Goal: Transaction & Acquisition: Purchase product/service

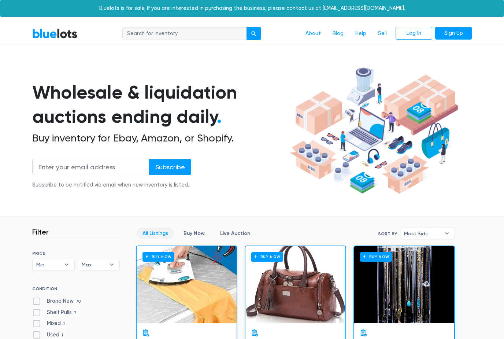
scroll to position [1033, 0]
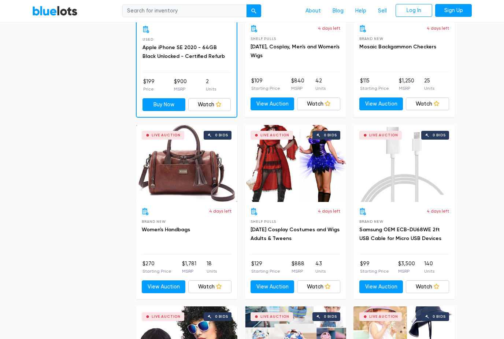
click at [185, 167] on div "Live Auction 0 bids" at bounding box center [186, 163] width 101 height 77
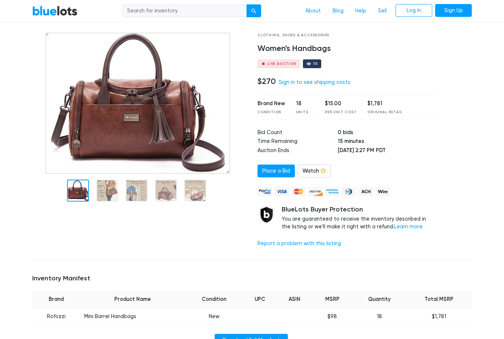
scroll to position [36, 0]
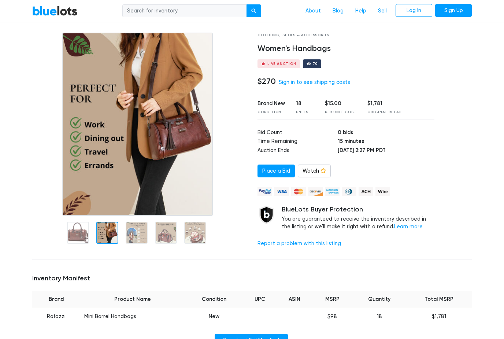
click at [106, 189] on img at bounding box center [137, 124] width 151 height 183
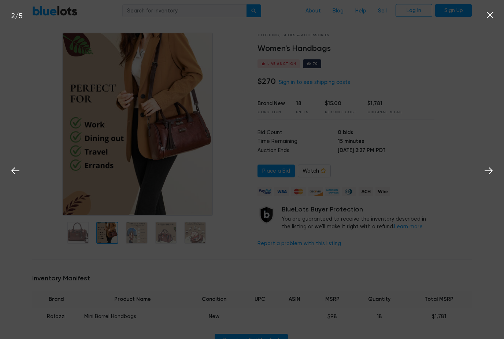
click at [0, 0] on img at bounding box center [0, 0] width 0 height 0
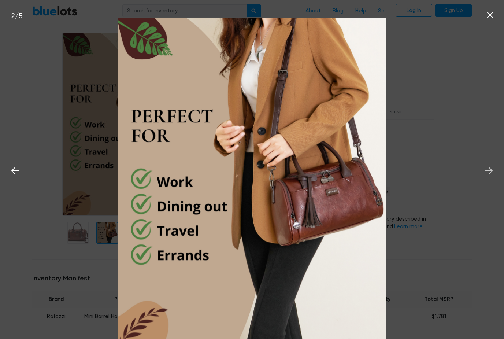
click at [490, 176] on icon at bounding box center [488, 170] width 11 height 11
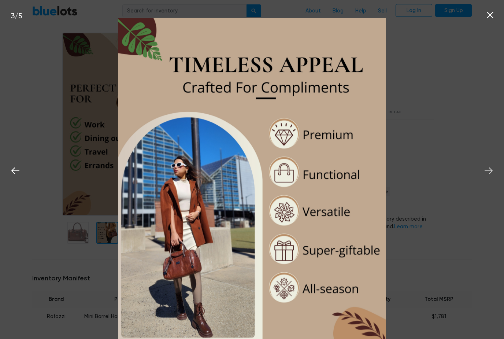
click at [490, 176] on icon at bounding box center [488, 170] width 11 height 11
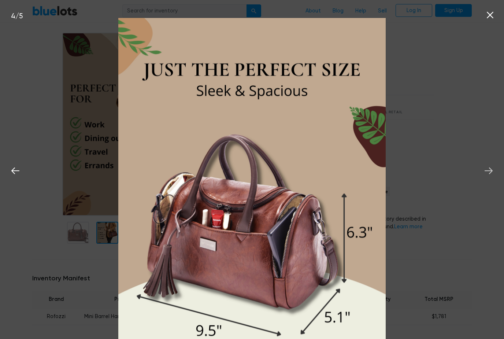
click at [488, 176] on icon at bounding box center [488, 170] width 11 height 11
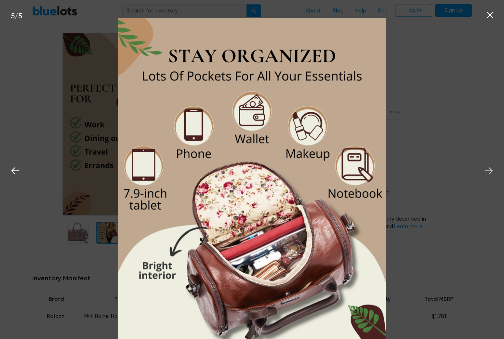
click at [492, 176] on icon at bounding box center [488, 170] width 11 height 11
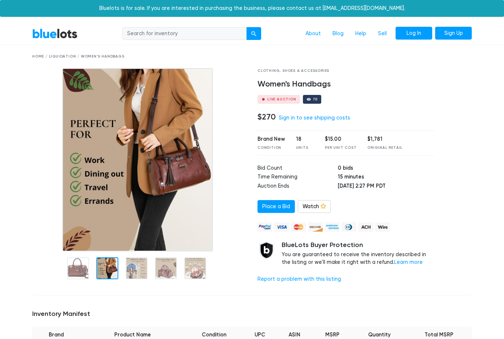
click at [413, 31] on link "Log In" at bounding box center [414, 33] width 37 height 13
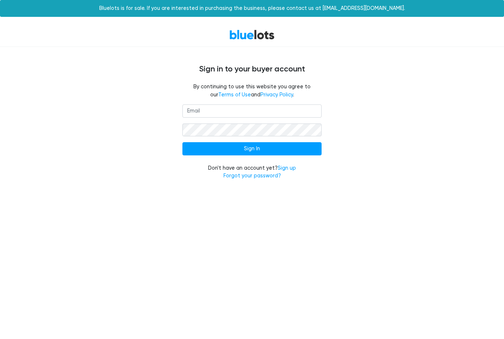
click at [308, 109] on input "email" at bounding box center [251, 110] width 139 height 13
click at [391, 112] on div "Sign In Don't have an account yet? Sign up Forgot your password?" at bounding box center [252, 146] width 450 height 84
click at [288, 169] on link "Sign up" at bounding box center [287, 168] width 18 height 6
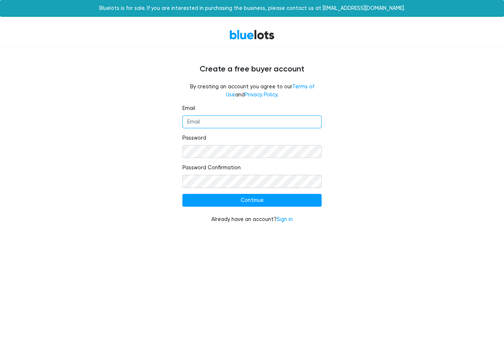
click at [271, 120] on input "Email" at bounding box center [251, 121] width 139 height 13
type input "femistuarts@gmail.com"
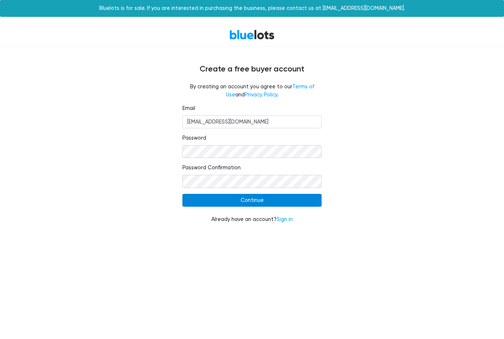
click at [300, 197] on input "Continue" at bounding box center [251, 200] width 139 height 13
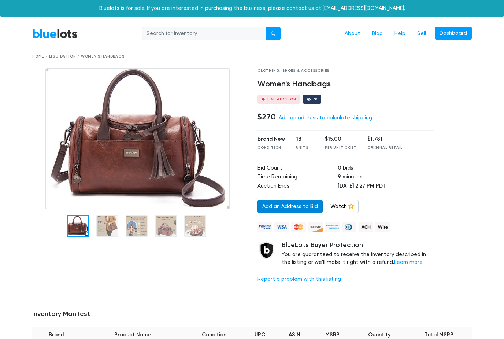
click at [298, 203] on link "Add an Address to Bid" at bounding box center [289, 206] width 65 height 13
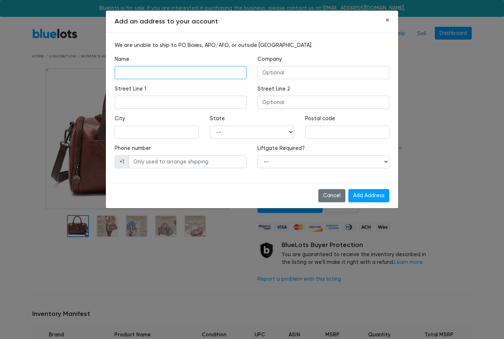
click at [130, 76] on input "text" at bounding box center [181, 72] width 132 height 13
type input "Femi Oyeniran"
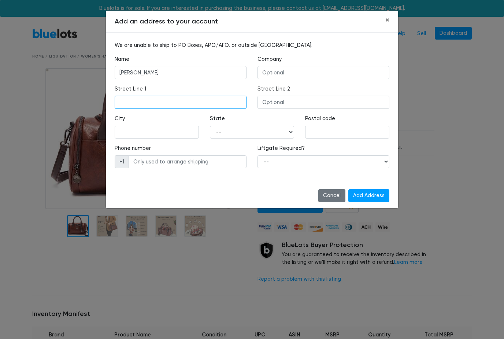
click at [134, 99] on input "text" at bounding box center [181, 102] width 132 height 13
type input "1026 Forest Lake Dr"
click at [185, 128] on input "text" at bounding box center [157, 132] width 84 height 13
type input "Le"
type input "Lexington"
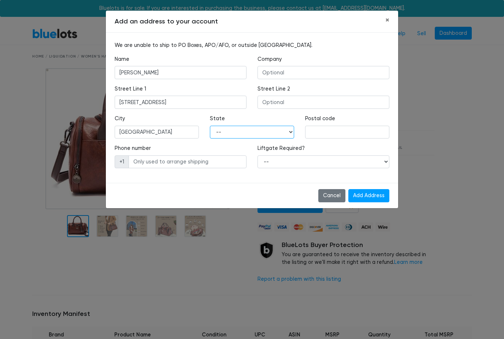
select select "KY"
click at [349, 133] on input "40517" at bounding box center [347, 132] width 84 height 13
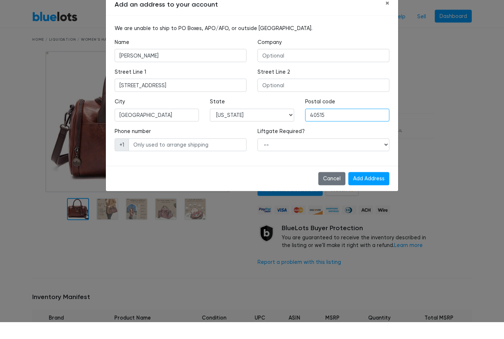
type input "40515"
click at [228, 155] on input "text" at bounding box center [188, 161] width 118 height 13
type input "8595136112"
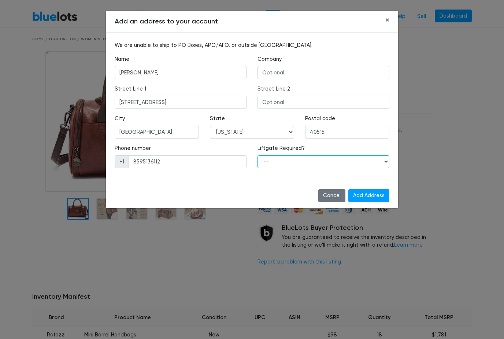
click at [367, 166] on select "-- Yes No" at bounding box center [323, 161] width 132 height 13
select select "0"
click at [366, 193] on input "Add Address" at bounding box center [368, 195] width 41 height 13
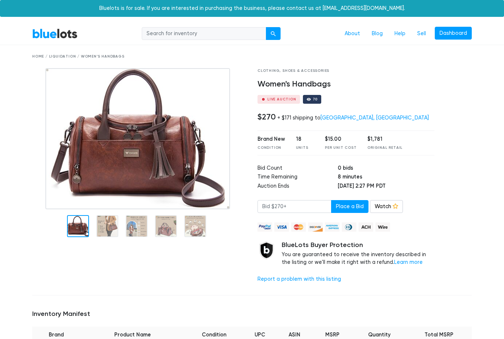
scroll to position [41, 0]
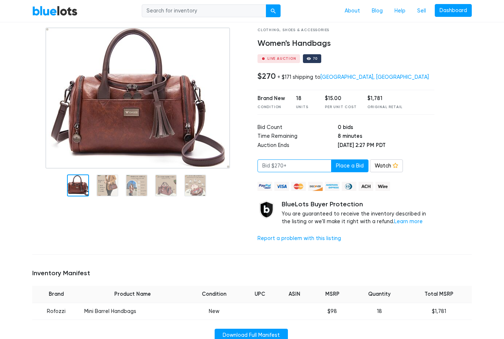
click at [306, 170] on input "number" at bounding box center [294, 165] width 74 height 13
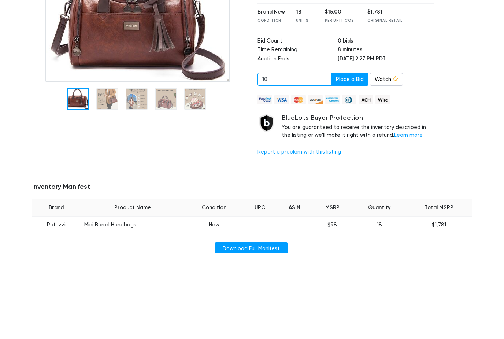
type input "10"
click at [464, 73] on div at bounding box center [459, 137] width 38 height 221
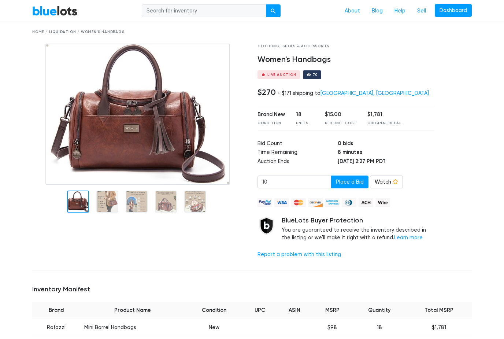
scroll to position [26, 0]
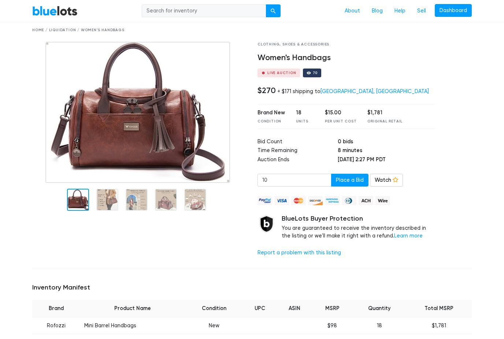
click at [100, 128] on img at bounding box center [137, 112] width 185 height 141
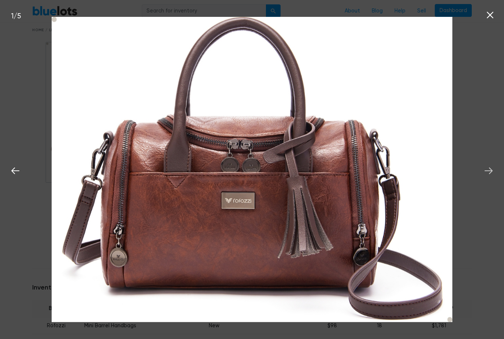
click at [485, 175] on icon at bounding box center [488, 170] width 11 height 11
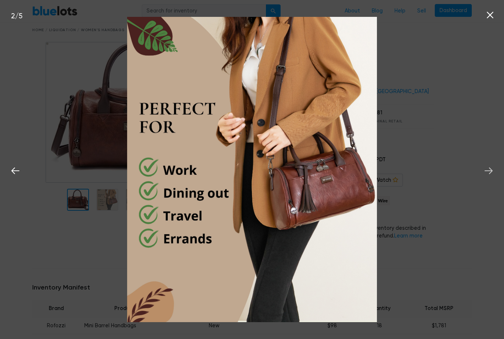
click at [490, 171] on icon at bounding box center [489, 170] width 8 height 7
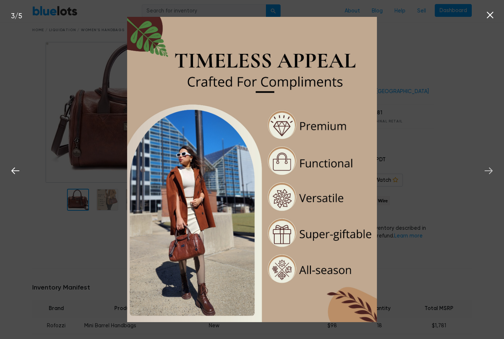
click at [488, 171] on icon at bounding box center [489, 170] width 8 height 7
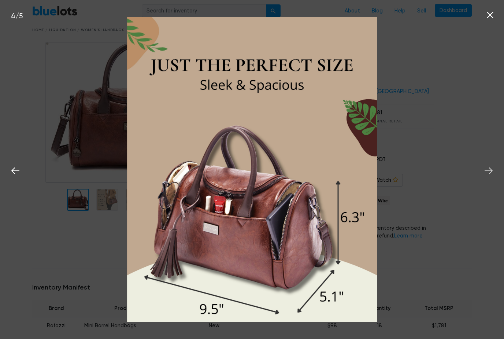
click at [488, 171] on icon at bounding box center [489, 170] width 8 height 7
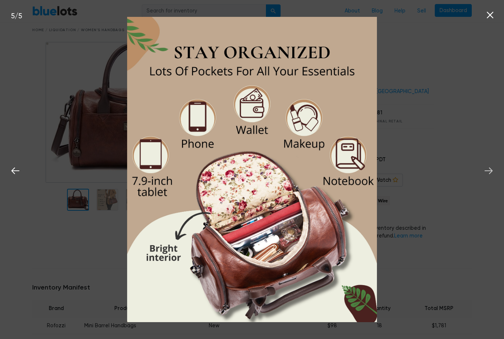
click at [487, 172] on icon at bounding box center [488, 170] width 11 height 11
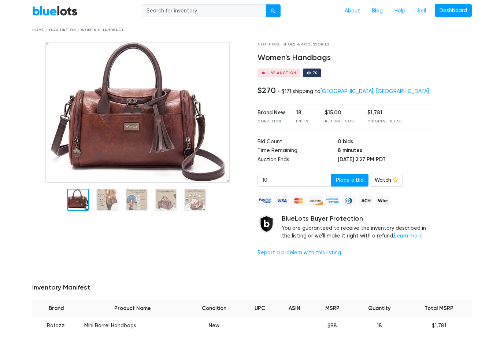
click at [490, 16] on nav "BlueLots About Blog Help Sell Dashboard" at bounding box center [252, 11] width 504 height 22
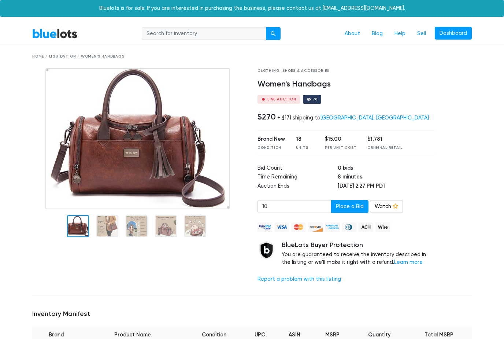
click at [99, 57] on div "Home / Liquidation / Women's Handbags" at bounding box center [252, 56] width 440 height 5
click at [102, 55] on div "Home / Liquidation / Women's Handbags" at bounding box center [252, 56] width 440 height 5
click at [63, 56] on div "Home / Liquidation / Women's Handbags" at bounding box center [252, 56] width 440 height 5
click at [40, 58] on div "Home / Liquidation / Women's Handbags" at bounding box center [252, 56] width 440 height 5
click at [50, 33] on link "BlueLots" at bounding box center [54, 33] width 45 height 11
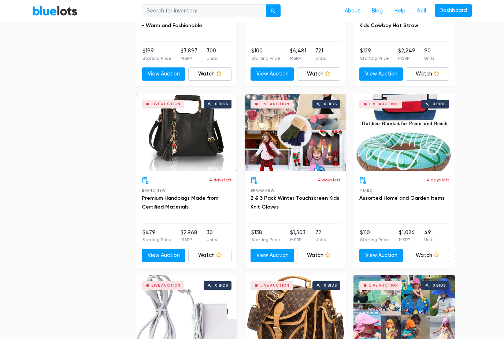
scroll to position [2156, 0]
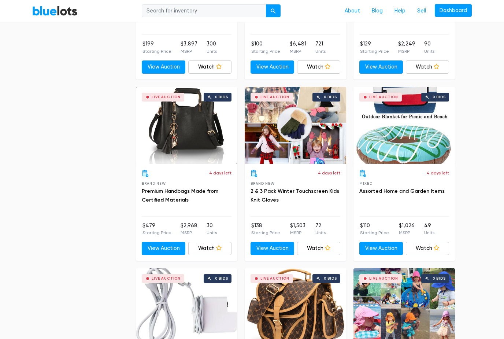
click at [170, 125] on div "Live Auction 0 bids" at bounding box center [186, 125] width 101 height 77
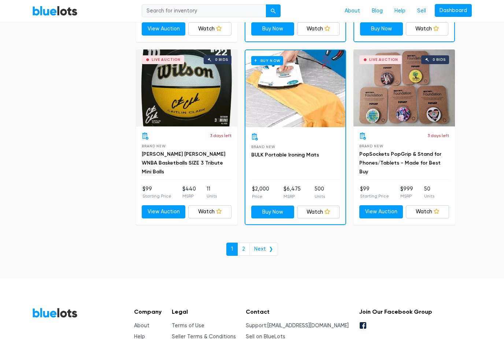
scroll to position [3104, 0]
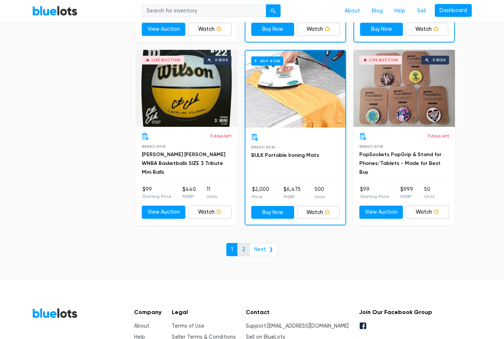
click at [247, 243] on link "2" at bounding box center [243, 249] width 12 height 13
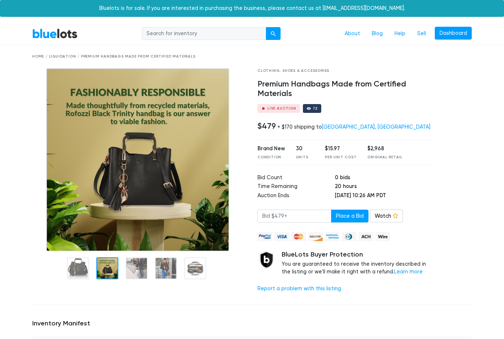
click at [101, 221] on img at bounding box center [137, 159] width 183 height 183
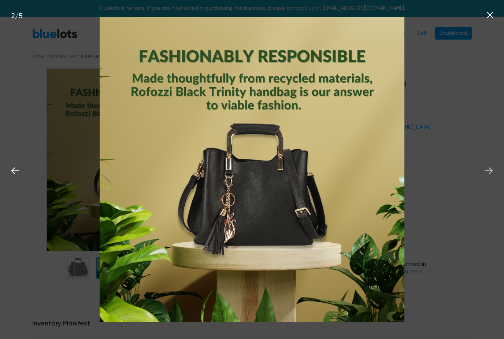
click at [489, 170] on icon at bounding box center [488, 170] width 11 height 11
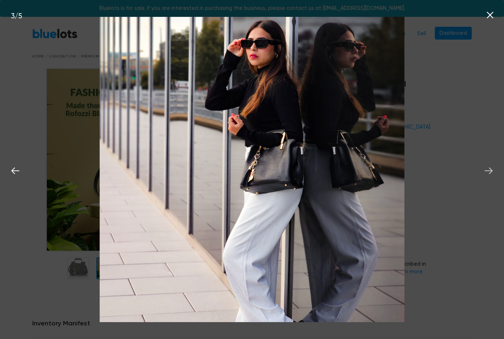
click at [489, 170] on icon at bounding box center [488, 170] width 11 height 11
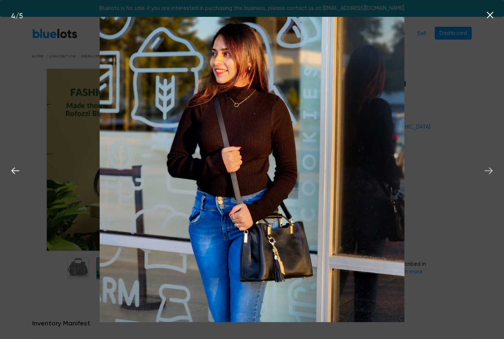
click at [489, 170] on icon at bounding box center [488, 170] width 11 height 11
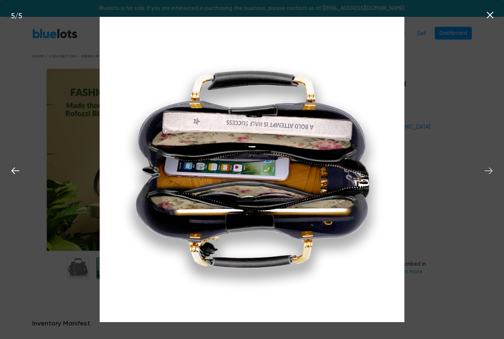
click at [489, 173] on icon at bounding box center [488, 170] width 11 height 11
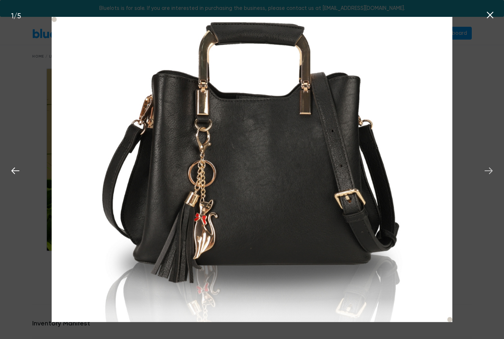
click at [488, 170] on icon at bounding box center [488, 170] width 11 height 11
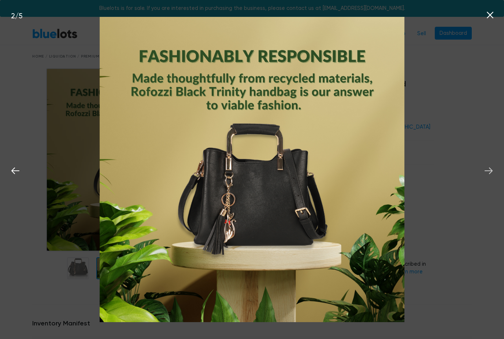
click at [490, 169] on icon at bounding box center [489, 170] width 8 height 7
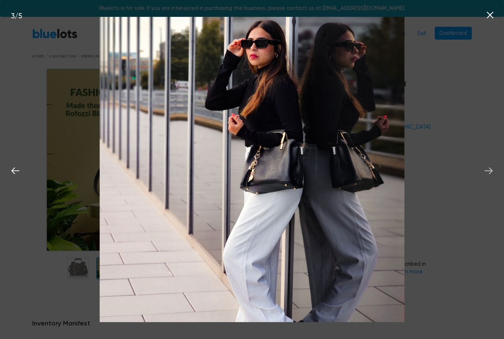
click at [486, 173] on icon at bounding box center [488, 170] width 11 height 11
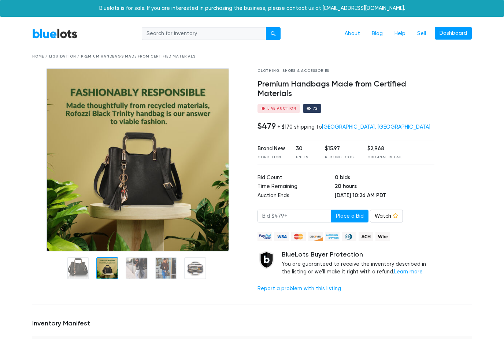
click at [488, 11] on div "Bluelots is for sale. If you are interested in purchasing the business, please …" at bounding box center [252, 8] width 504 height 17
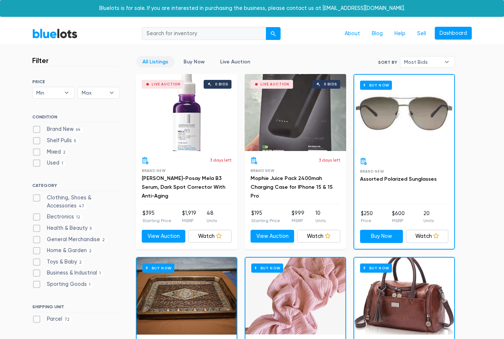
click at [424, 151] on div "Buy Now" at bounding box center [404, 113] width 100 height 77
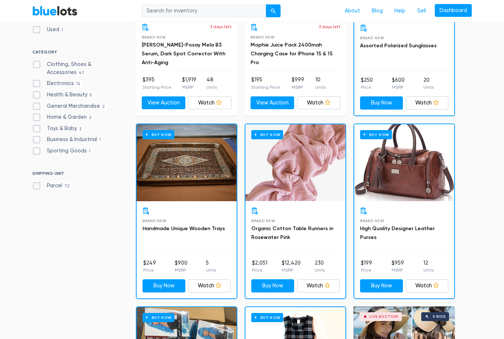
scroll to position [133, 0]
click at [305, 168] on div "Buy Now" at bounding box center [295, 163] width 100 height 77
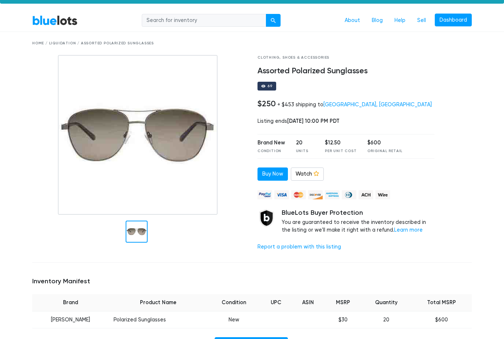
scroll to position [23, 0]
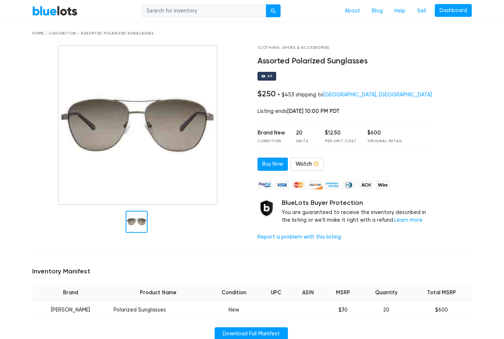
click at [110, 115] on img at bounding box center [138, 125] width 160 height 160
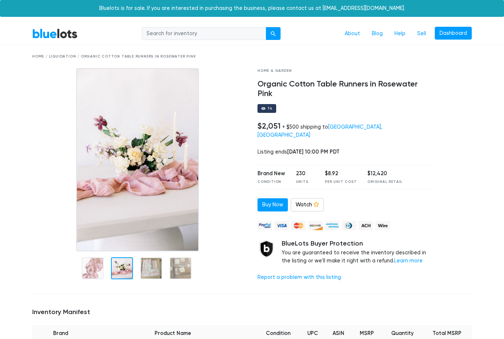
click at [122, 219] on img at bounding box center [137, 159] width 122 height 183
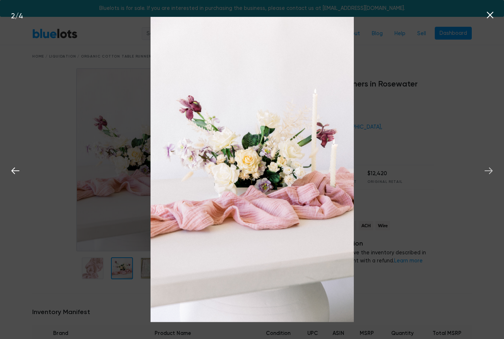
click at [487, 173] on icon at bounding box center [488, 170] width 11 height 11
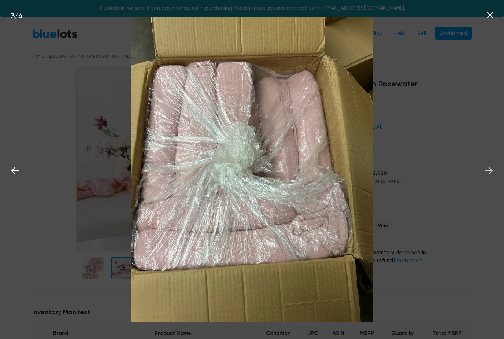
click at [487, 171] on icon at bounding box center [488, 170] width 11 height 11
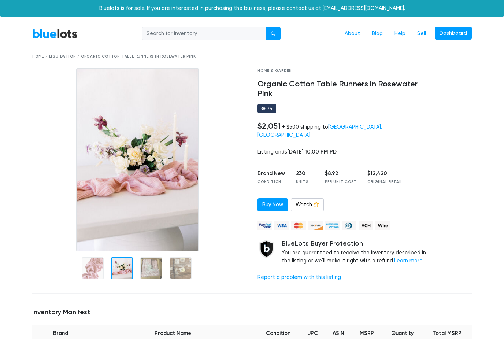
click at [422, 216] on div "Home & Garden Organic Cotton Table Runners in Rosewater Pink 74 $2,051 + $500 s…" at bounding box center [346, 177] width 188 height 219
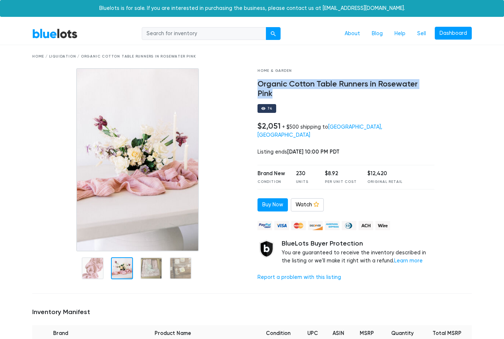
copy h4 "Organic Cotton Table Runners in Rosewater Pink"
click at [117, 0] on div "Bluelots is for sale. If you are interested in purchasing the business, please …" at bounding box center [252, 8] width 504 height 17
